Goal: Transaction & Acquisition: Purchase product/service

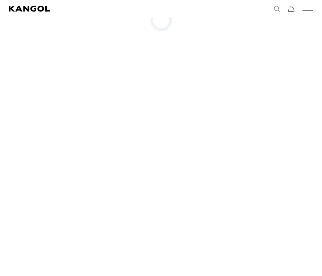
scroll to position [0, 149]
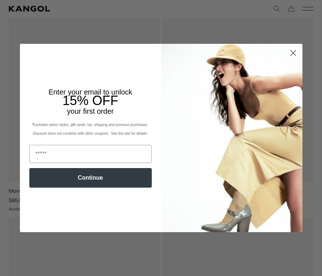
click at [297, 51] on circle "Close dialog" at bounding box center [293, 53] width 12 height 12
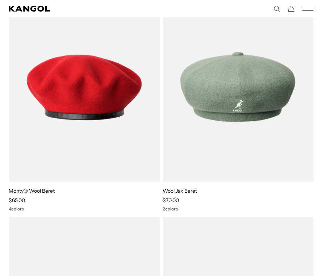
scroll to position [0, 0]
click at [304, 7] on icon "Mobile Menu" at bounding box center [308, 8] width 11 height 7
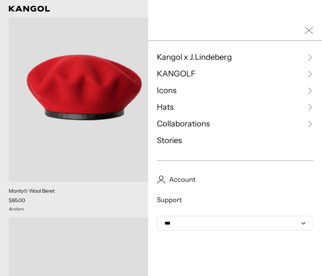
scroll to position [0, 149]
click at [21, 7] on div at bounding box center [161, 138] width 322 height 276
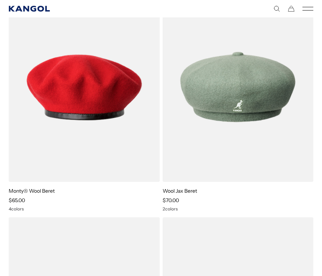
click at [29, 8] on icon "Kangol" at bounding box center [29, 9] width 41 height 6
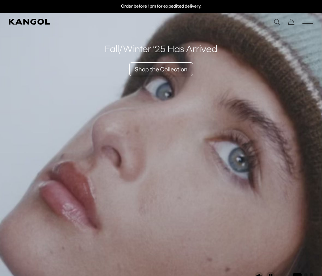
click at [303, 22] on icon "Mobile Menu" at bounding box center [308, 21] width 11 height 7
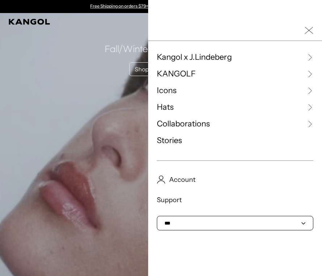
select select "**"
click at [99, 156] on div at bounding box center [161, 138] width 322 height 276
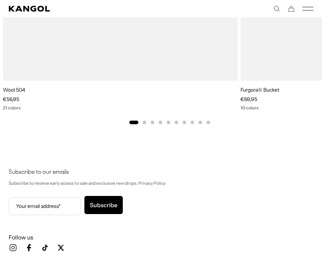
scroll to position [0, 149]
